Goal: Information Seeking & Learning: Learn about a topic

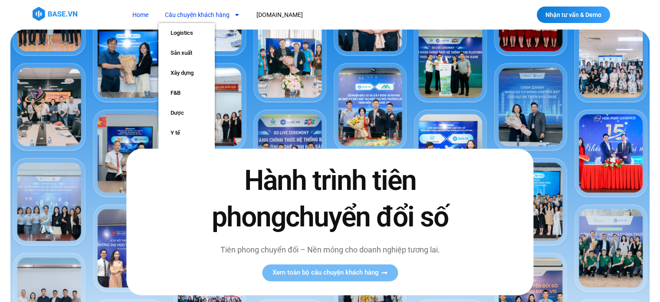
click at [210, 11] on link "Câu chuyện khách hàng" at bounding box center [202, 15] width 88 height 16
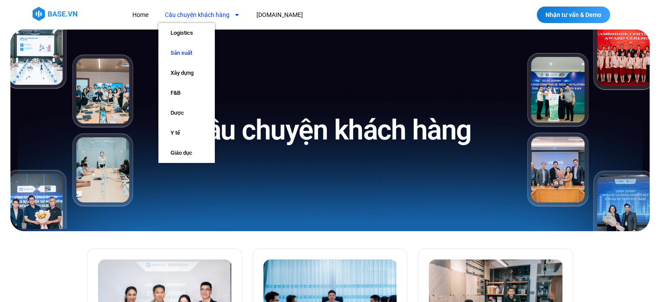
click at [188, 55] on link "Sản xuất" at bounding box center [186, 53] width 56 height 20
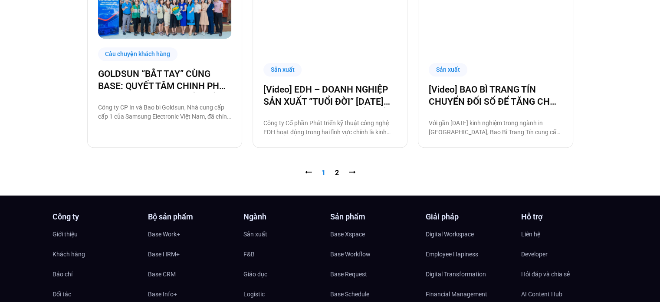
scroll to position [957, 0]
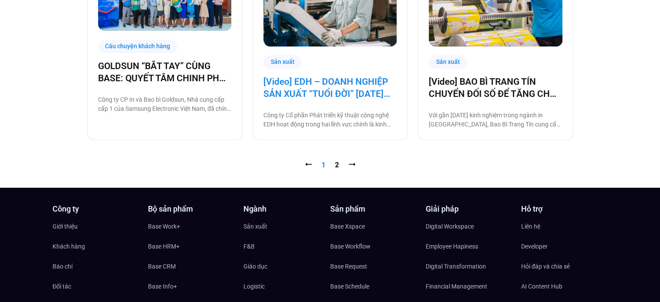
click at [314, 83] on link "[Video] EDH – DOANH NGHIỆP SẢN XUẤT “TUỔI ĐỜI” [DATE] VÀ CÂU CHUYỆN CHUYỂN ĐỔI …" at bounding box center [329, 87] width 133 height 24
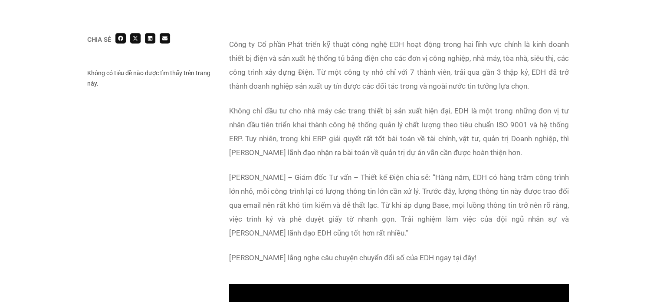
scroll to position [543, 0]
